Goal: Task Accomplishment & Management: Manage account settings

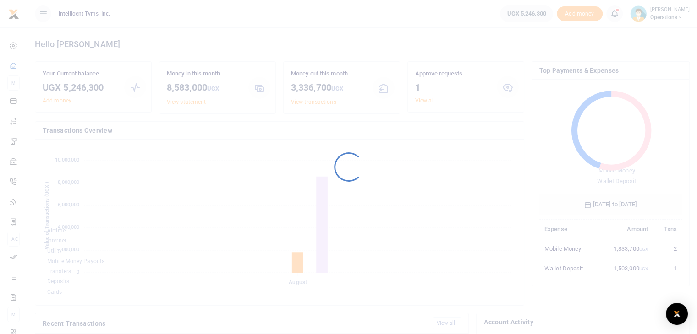
scroll to position [121, 136]
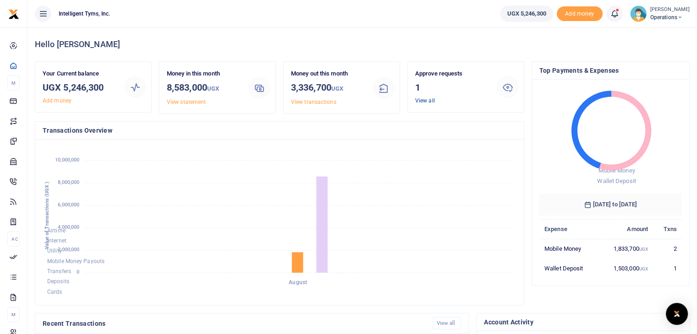
click at [425, 103] on link "View all" at bounding box center [425, 101] width 20 height 6
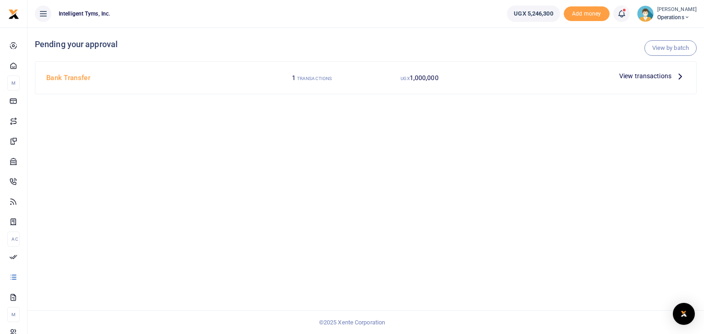
click at [648, 76] on span "View transactions" at bounding box center [645, 76] width 52 height 10
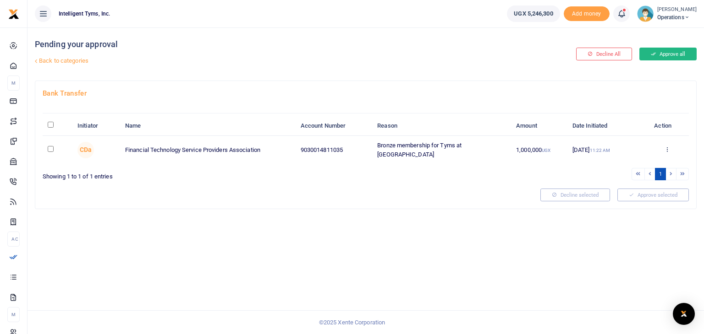
click at [663, 52] on button "Approve all" at bounding box center [667, 54] width 57 height 13
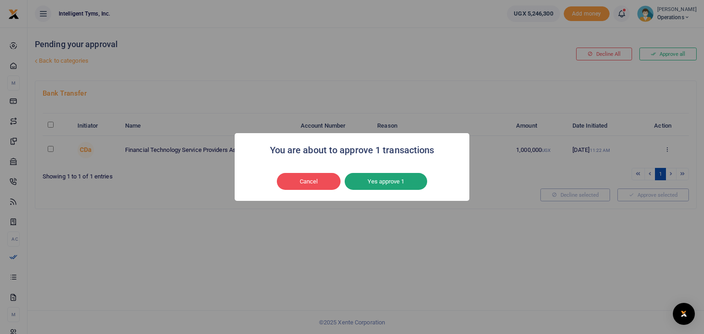
click at [385, 182] on button "Yes approve 1" at bounding box center [386, 181] width 82 height 17
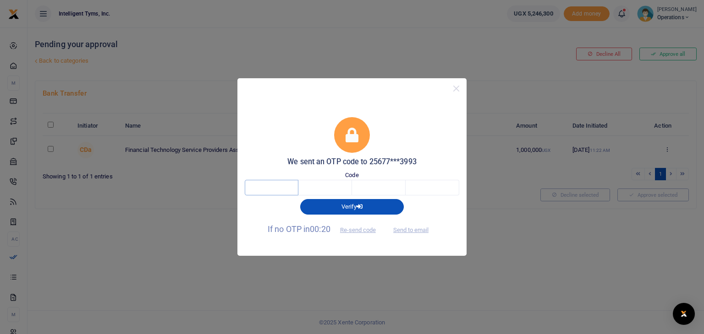
click at [283, 186] on input "text" at bounding box center [272, 188] width 54 height 16
type input "2"
type input "8"
type input "0"
type input "9"
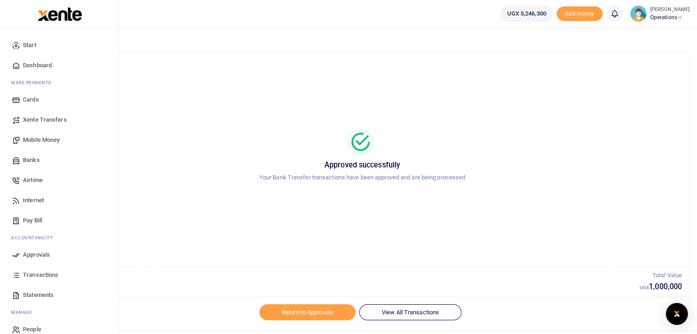
click at [37, 59] on link "Dashboard" at bounding box center [59, 65] width 104 height 20
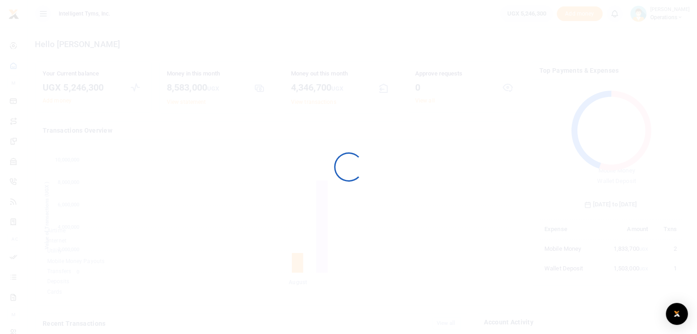
scroll to position [121, 136]
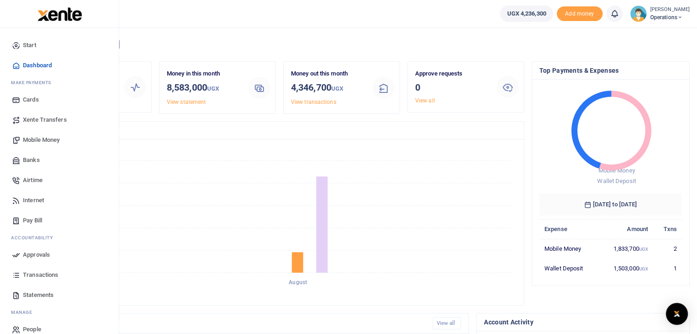
click at [37, 157] on span "Banks" at bounding box center [31, 160] width 17 height 9
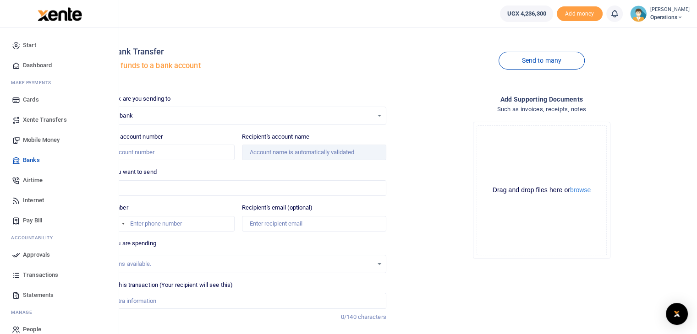
click at [38, 277] on span "Transactions" at bounding box center [40, 275] width 35 height 9
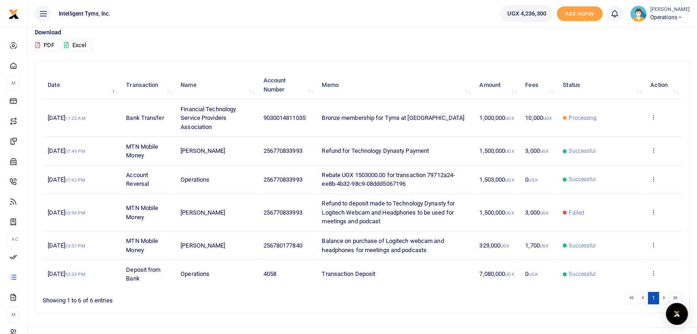
scroll to position [88, 0]
